Goal: Find contact information: Find contact information

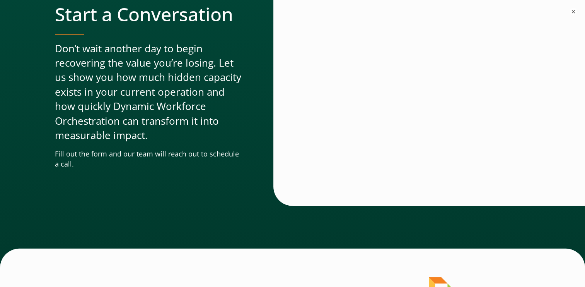
scroll to position [2436, 0]
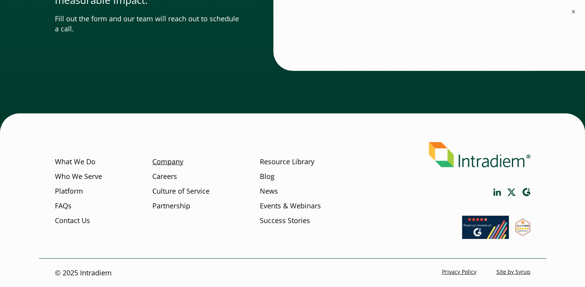
click at [166, 158] on link "Company" at bounding box center [167, 162] width 31 height 10
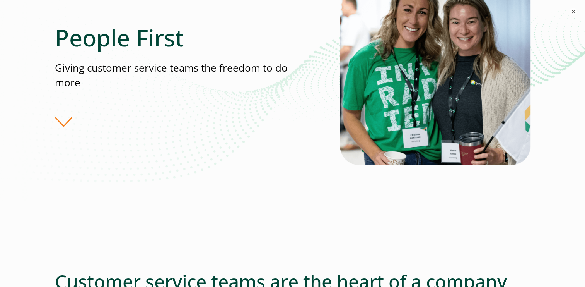
scroll to position [155, 0]
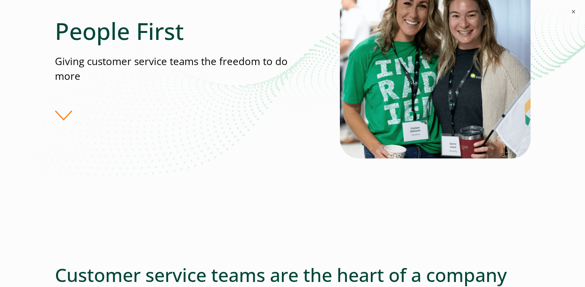
click at [66, 111] on div "People First Giving customer service teams the freedom to do more" at bounding box center [197, 68] width 285 height 103
click at [67, 116] on div "People First Giving customer service teams the freedom to do more" at bounding box center [197, 68] width 285 height 103
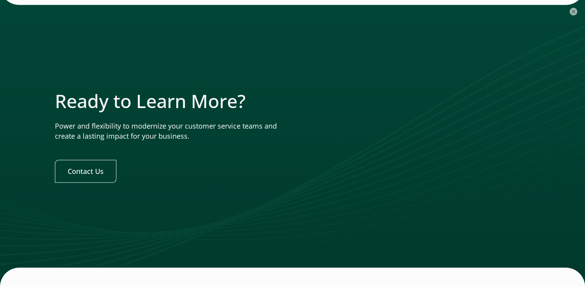
scroll to position [2478, 0]
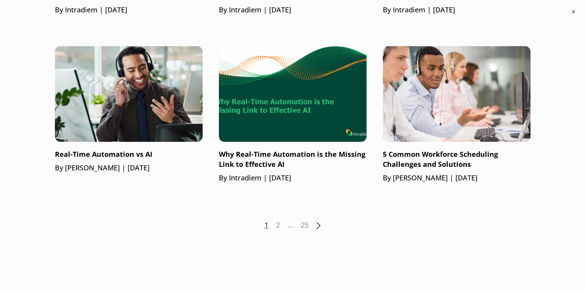
scroll to position [1198, 0]
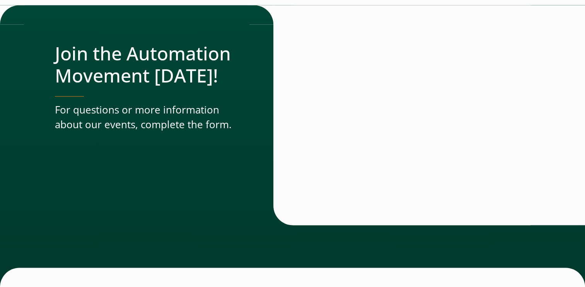
scroll to position [1291, 0]
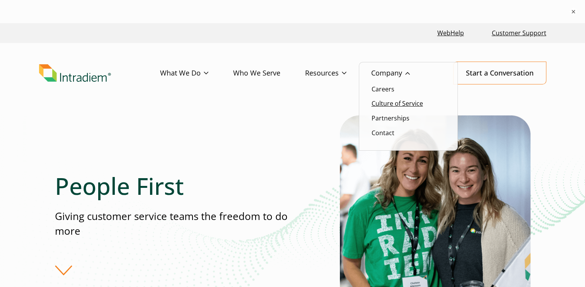
click at [401, 102] on link "Culture of Service" at bounding box center [397, 103] width 51 height 9
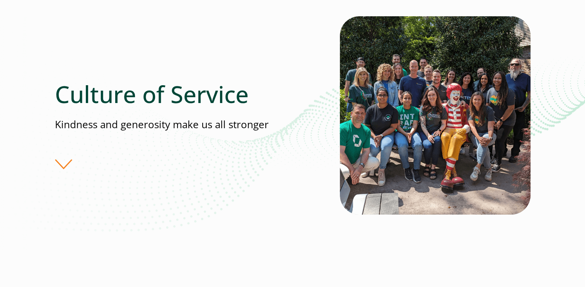
scroll to position [77, 0]
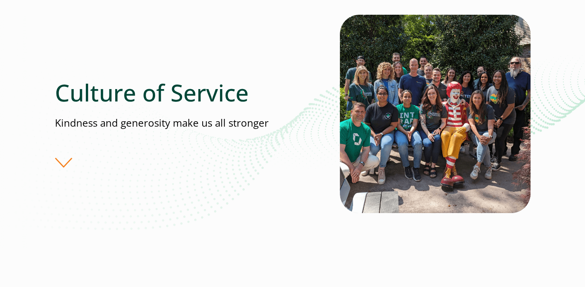
click at [62, 167] on div "Culture of Service Kindness and generosity make us all stronger" at bounding box center [293, 123] width 476 height 217
click at [62, 164] on div "Culture of Service Kindness and generosity make us all stronger" at bounding box center [197, 123] width 285 height 89
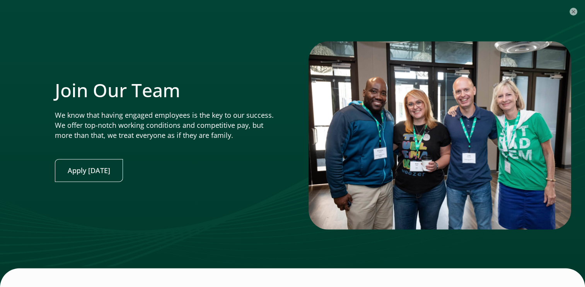
scroll to position [2000, 0]
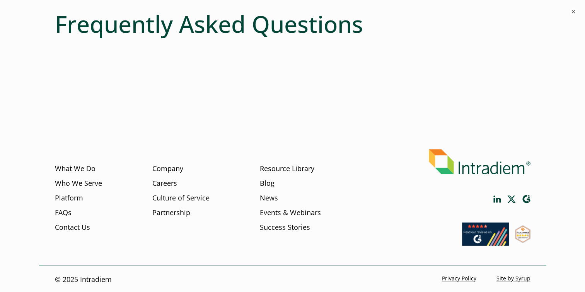
scroll to position [445, 0]
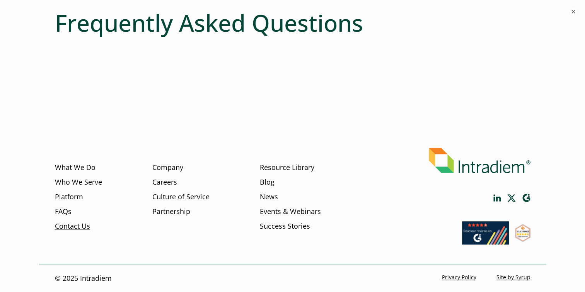
click at [79, 222] on link "Contact Us" at bounding box center [72, 227] width 35 height 10
